Goal: Navigation & Orientation: Go to known website

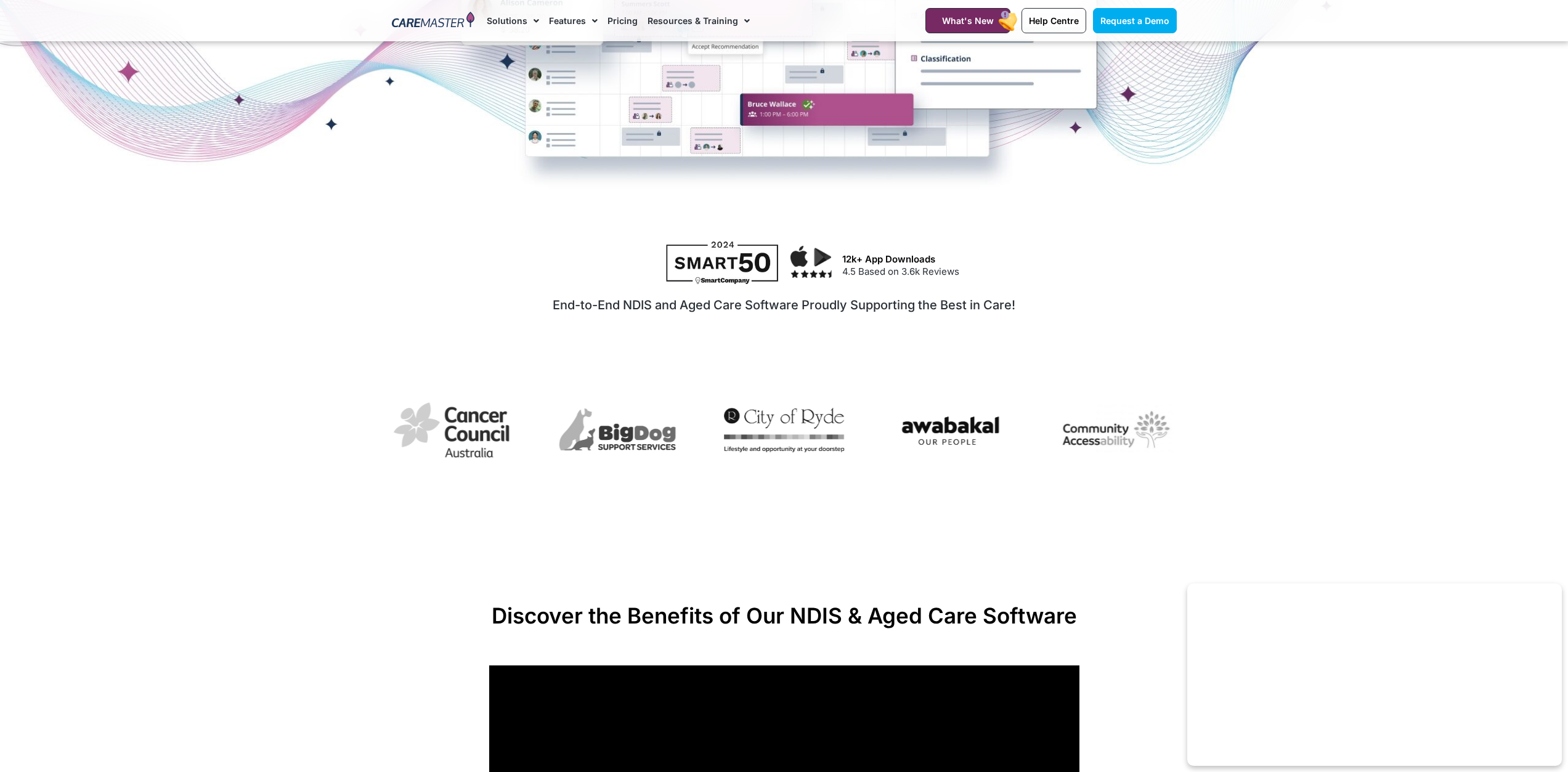
scroll to position [123, 0]
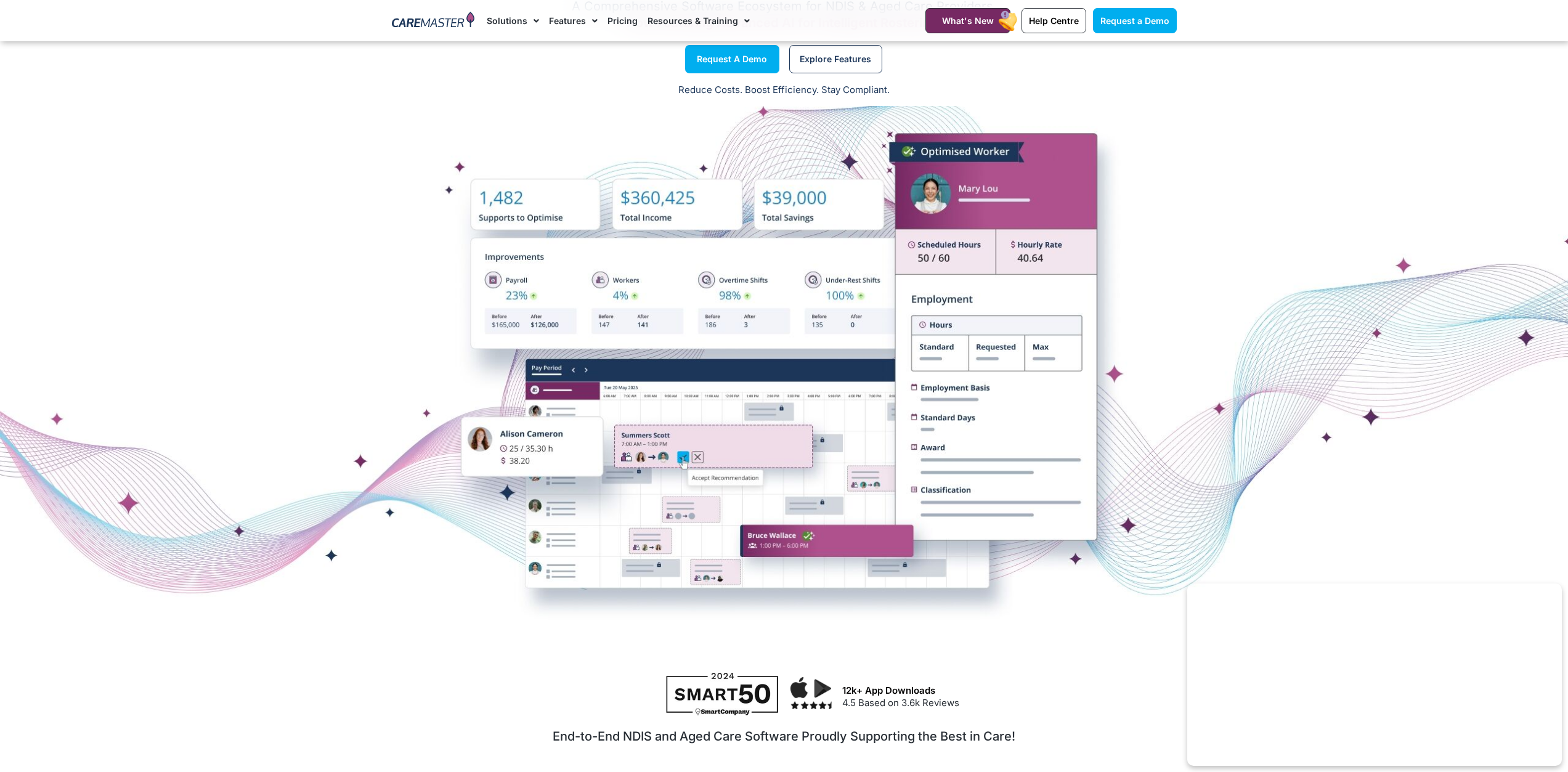
click at [423, 18] on img at bounding box center [433, 21] width 83 height 18
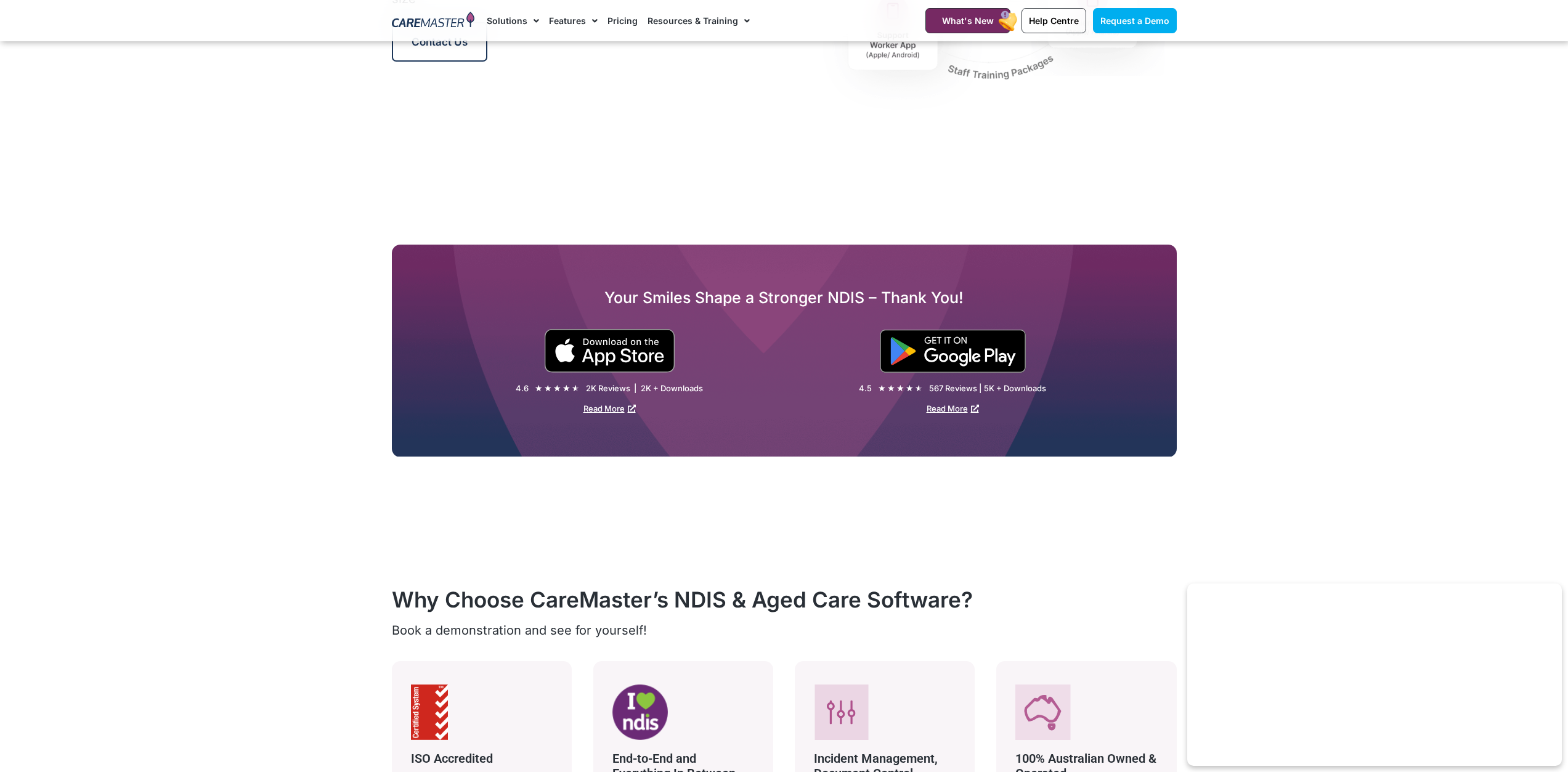
scroll to position [1664, 0]
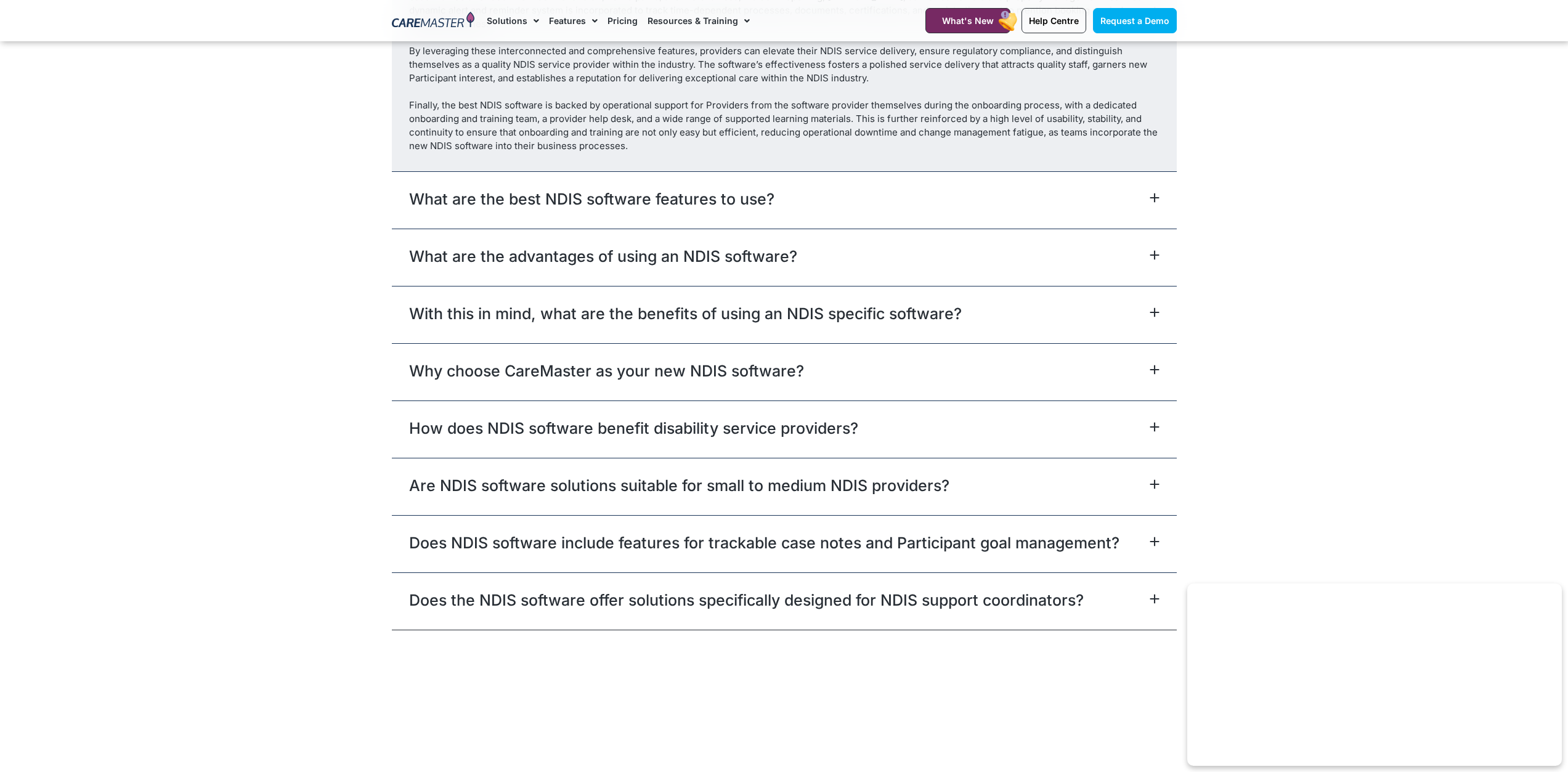
scroll to position [7209, 0]
